Goal: Information Seeking & Learning: Learn about a topic

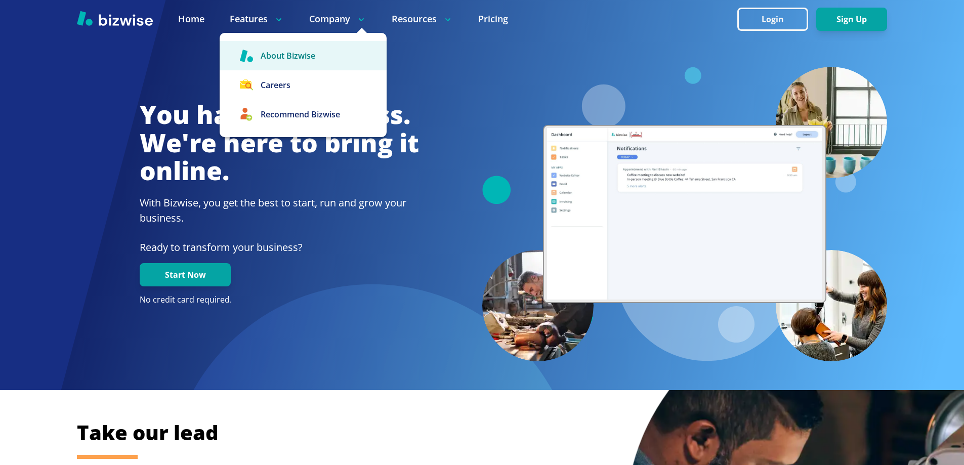
click at [320, 56] on link "About Bizwise" at bounding box center [303, 55] width 167 height 29
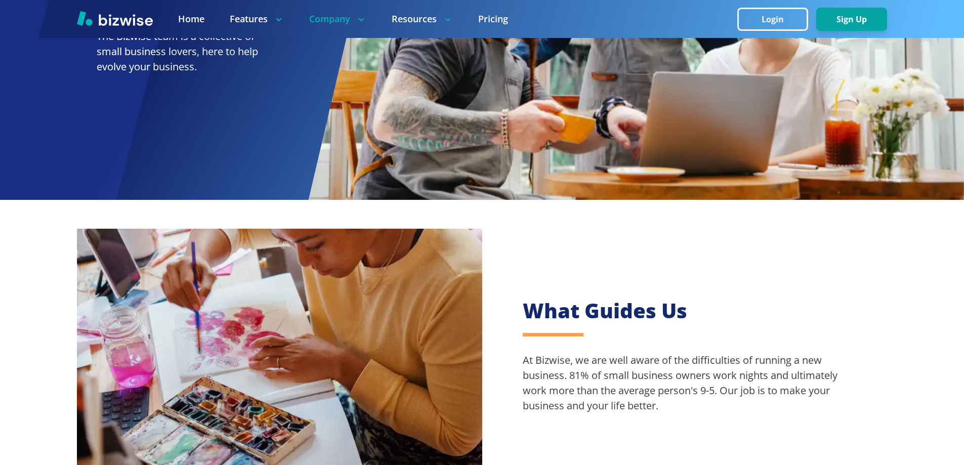
scroll to position [51, 0]
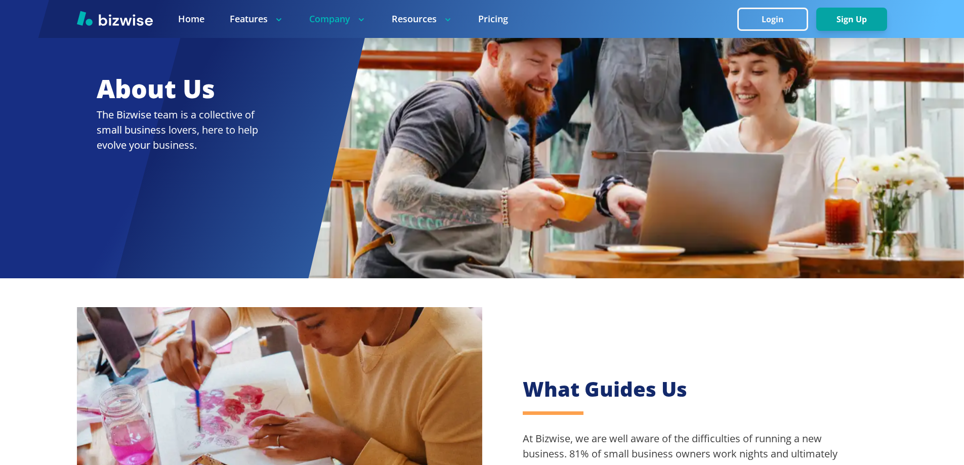
drag, startPoint x: 232, startPoint y: 145, endPoint x: 90, endPoint y: 109, distance: 147.3
click at [90, 109] on div at bounding box center [482, 113] width 964 height 329
drag, startPoint x: 222, startPoint y: 145, endPoint x: 87, endPoint y: 102, distance: 142.4
click at [85, 99] on div at bounding box center [482, 113] width 964 height 329
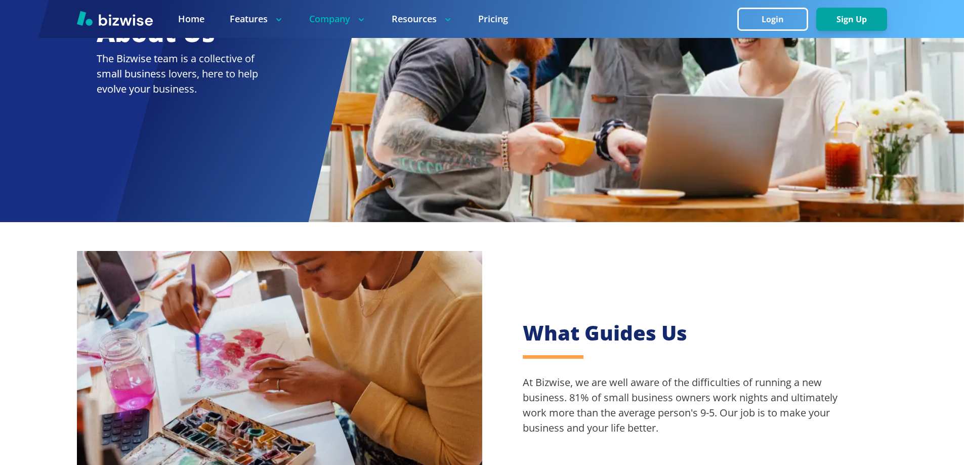
scroll to position [202, 0]
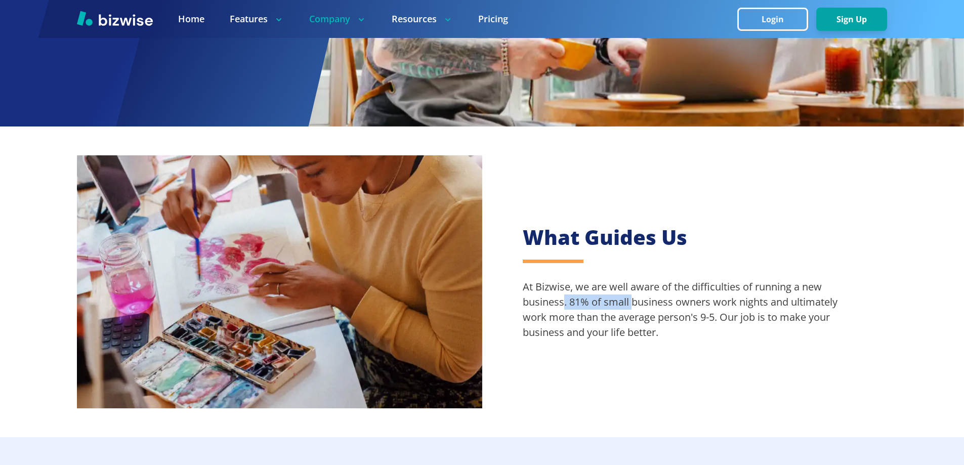
drag, startPoint x: 563, startPoint y: 297, endPoint x: 631, endPoint y: 300, distance: 67.4
click at [631, 300] on p "At Bizwise, we are well aware of the difficulties of running a new business. 81…" at bounding box center [685, 309] width 324 height 61
click at [654, 333] on p "At Bizwise, we are well aware of the difficulties of running a new business. 81…" at bounding box center [685, 309] width 324 height 61
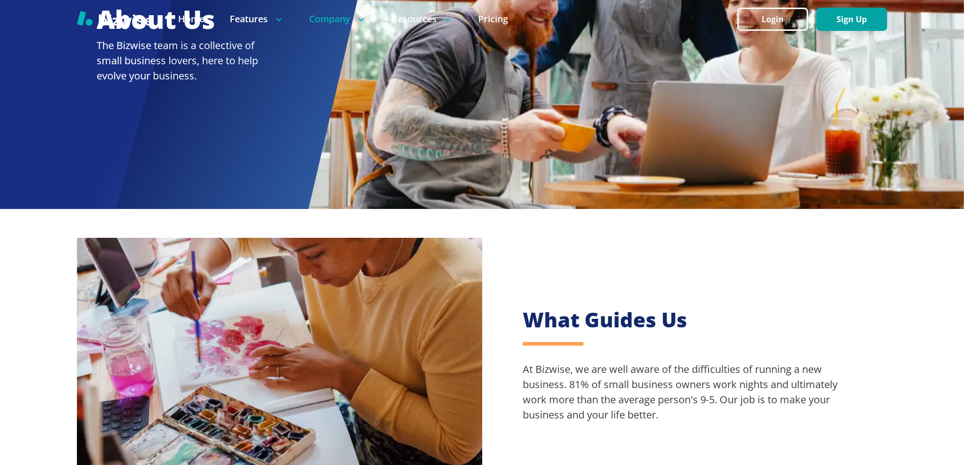
scroll to position [0, 0]
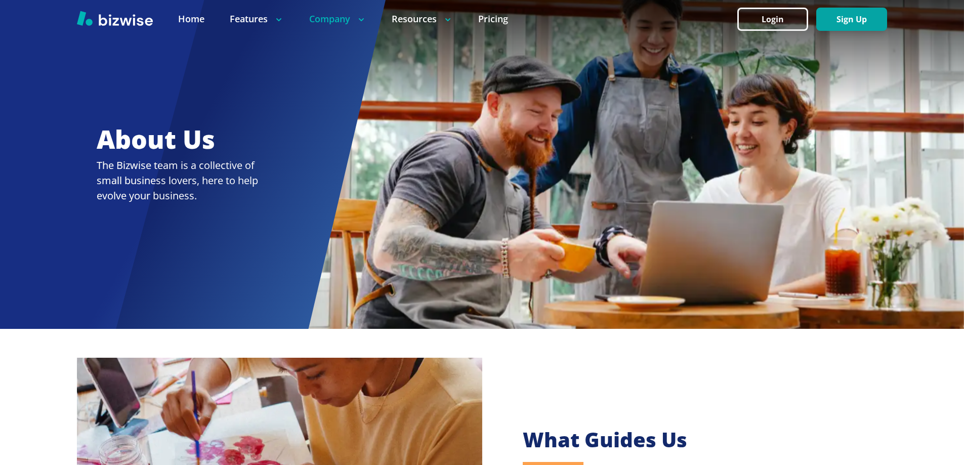
drag, startPoint x: 230, startPoint y: 191, endPoint x: 70, endPoint y: 150, distance: 165.1
click at [72, 158] on div at bounding box center [482, 164] width 964 height 329
drag, startPoint x: 78, startPoint y: 143, endPoint x: 439, endPoint y: 202, distance: 366.2
click at [439, 202] on div at bounding box center [482, 164] width 964 height 329
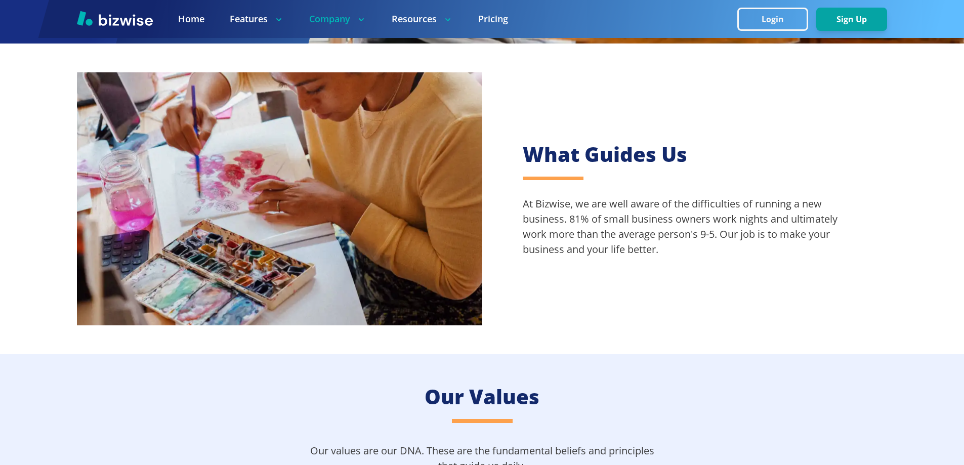
scroll to position [304, 0]
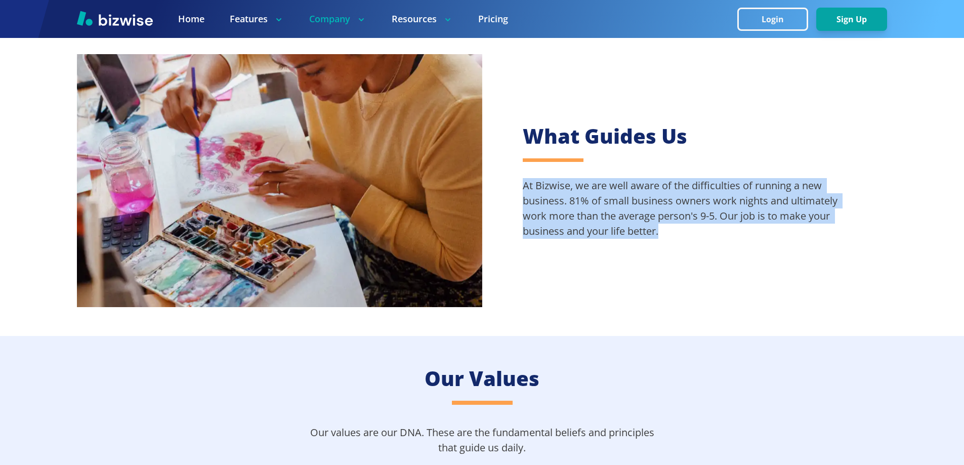
drag, startPoint x: 684, startPoint y: 231, endPoint x: 516, endPoint y: 189, distance: 173.1
click at [516, 189] on div "What Guides Us At Bizwise, we are well aware of the difficulties of running a n…" at bounding box center [684, 180] width 405 height 157
copy p "At Bizwise, we are well aware of the difficulties of running a new business. 81…"
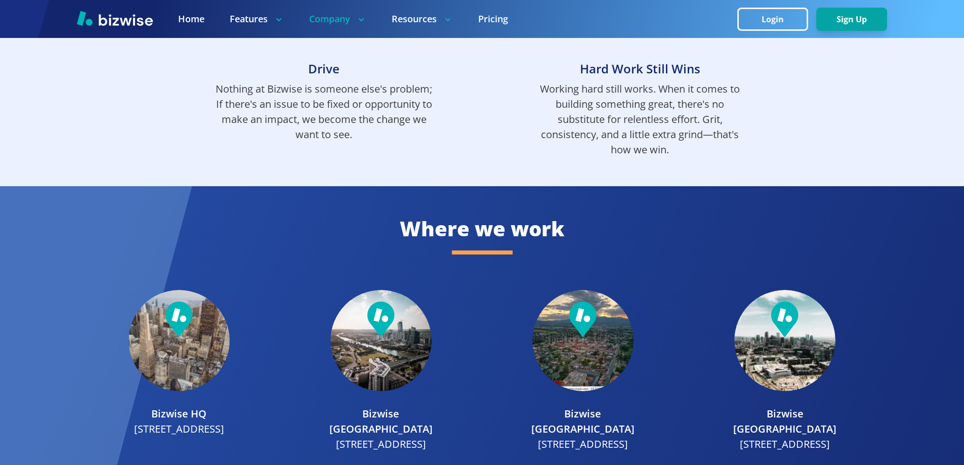
scroll to position [870, 0]
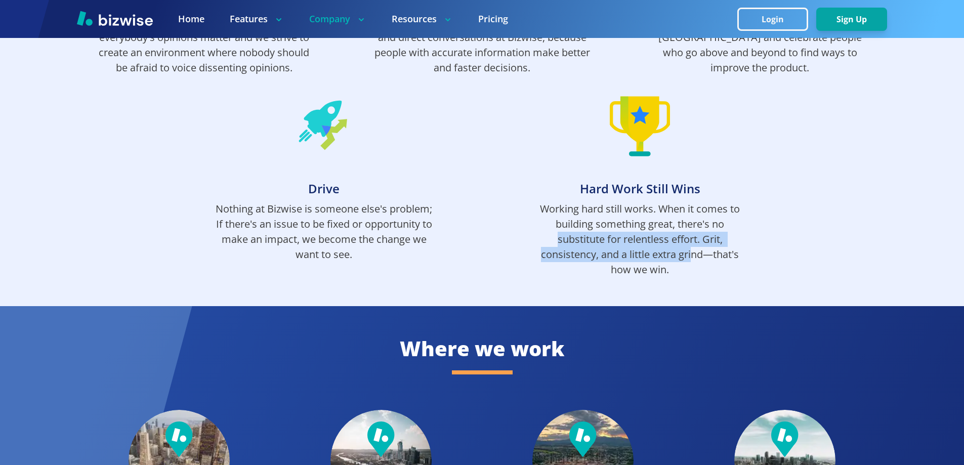
drag, startPoint x: 687, startPoint y: 262, endPoint x: 800, endPoint y: 290, distance: 115.7
click at [532, 243] on p "Working hard still works. When it comes to building something great, there's no…" at bounding box center [640, 239] width 218 height 76
drag, startPoint x: 809, startPoint y: 290, endPoint x: 701, endPoint y: 280, distance: 108.2
click at [798, 286] on div "Our Values Our values are our DNA. These are the fundamental beliefs and princi…" at bounding box center [482, 38] width 964 height 536
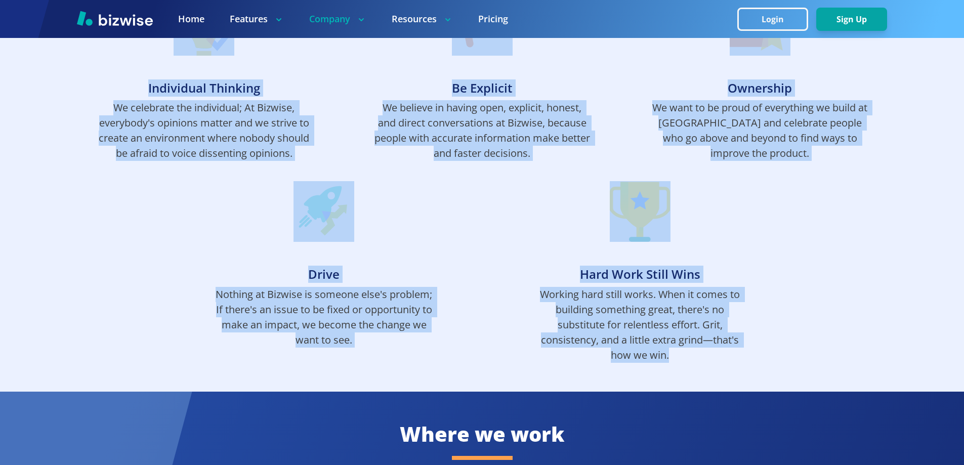
scroll to position [717, 0]
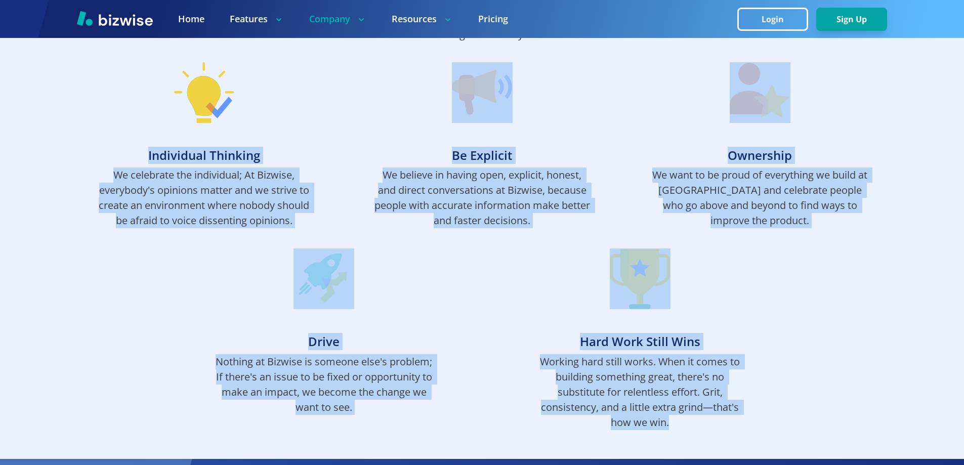
drag, startPoint x: 681, startPoint y: 267, endPoint x: 115, endPoint y: 146, distance: 578.1
click at [117, 146] on div "Our Values Our values are our DNA. These are the fundamental beliefs and princi…" at bounding box center [482, 191] width 964 height 536
copy div "Individual Thinking We celebrate the individual; At Bizwise, everybody's opinio…"
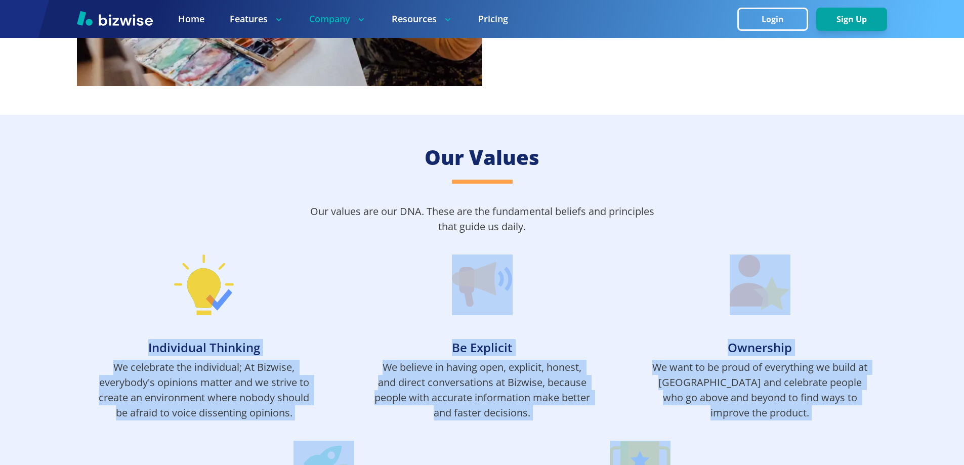
scroll to position [515, 0]
